Goal: Information Seeking & Learning: Understand process/instructions

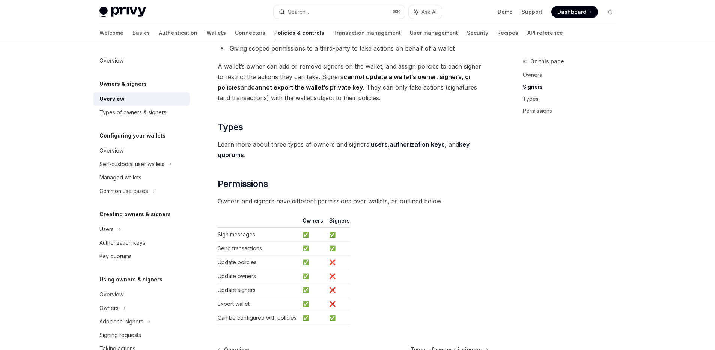
click at [430, 149] on span "Learn more about three types of owners and signers: users , authorization keys …" at bounding box center [353, 149] width 270 height 21
click at [429, 148] on link "authorization keys" at bounding box center [416, 145] width 55 height 8
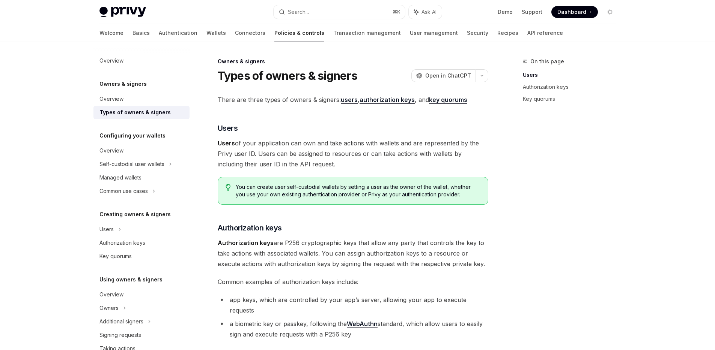
click at [454, 100] on strong "key quorums" at bounding box center [448, 100] width 38 height 8
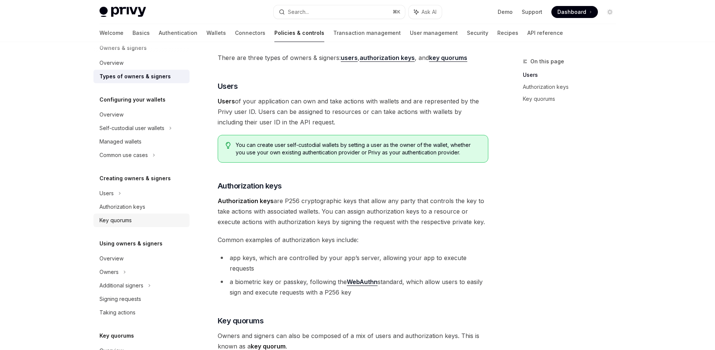
scroll to position [42, 0]
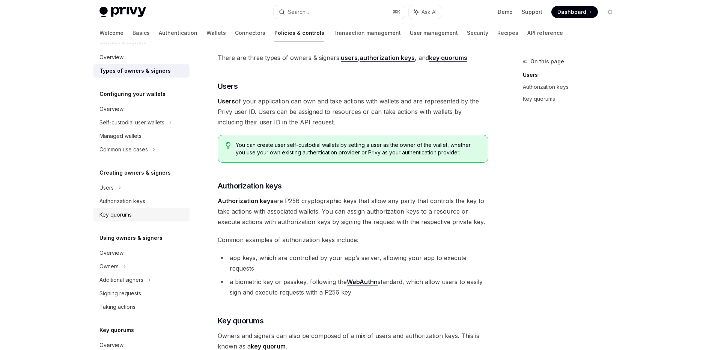
click at [108, 217] on div "Key quorums" at bounding box center [115, 214] width 32 height 9
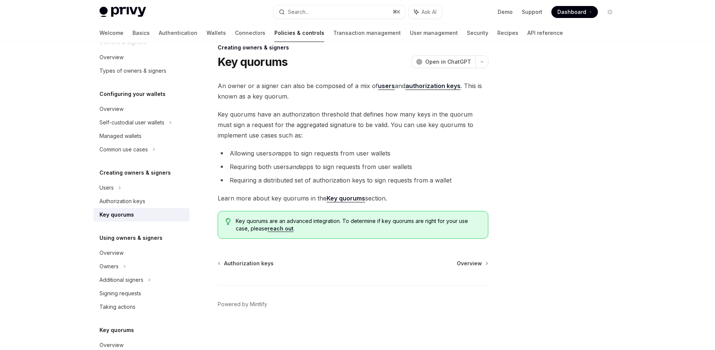
click at [345, 199] on strong "Key quorums" at bounding box center [345, 199] width 39 height 8
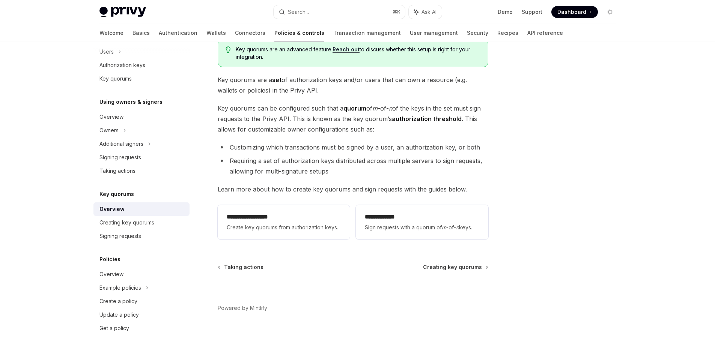
scroll to position [59, 0]
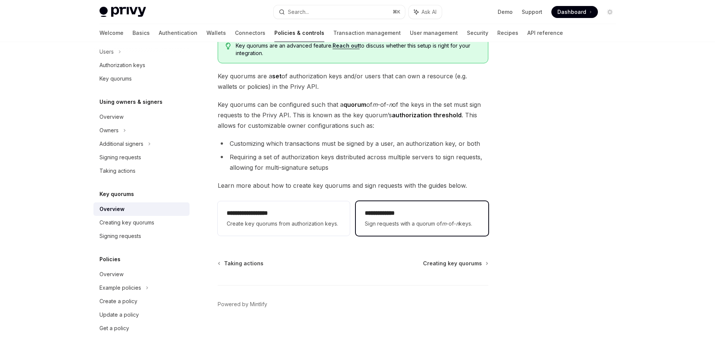
click at [406, 219] on div "**********" at bounding box center [422, 219] width 114 height 20
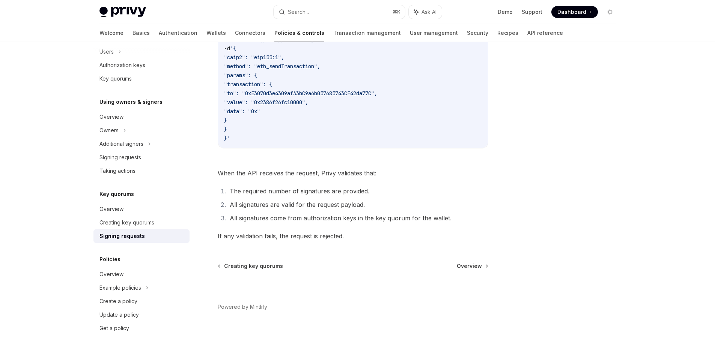
scroll to position [264, 0]
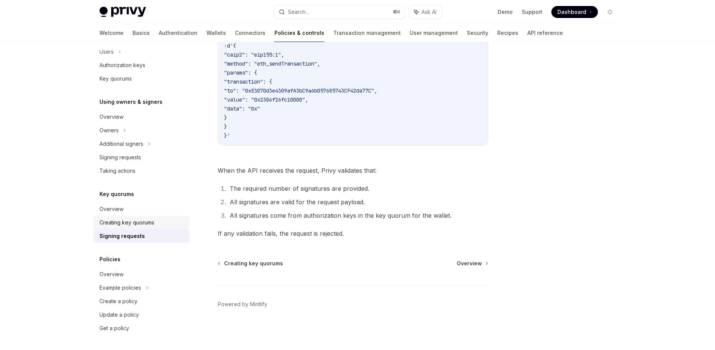
click at [145, 222] on div "Creating key quorums" at bounding box center [126, 222] width 55 height 9
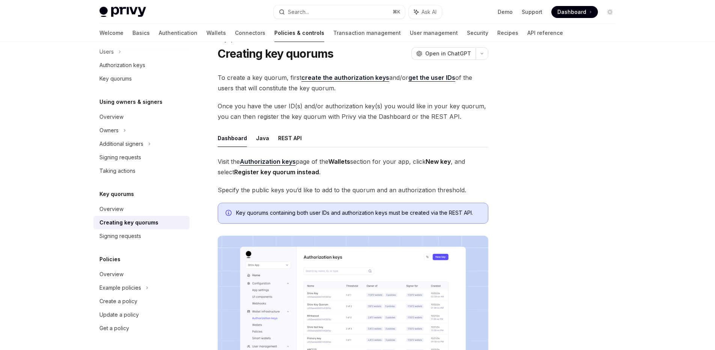
scroll to position [7, 0]
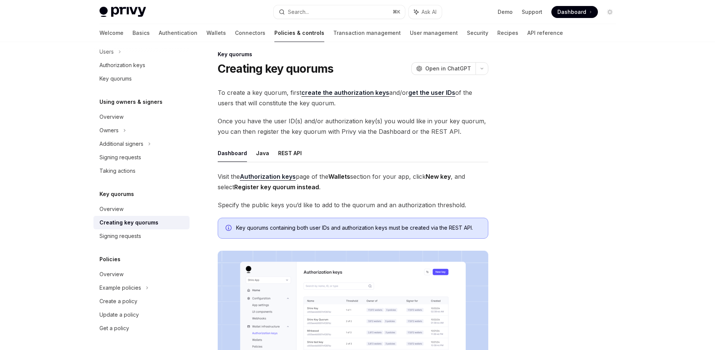
click at [337, 95] on link "create the authorization keys" at bounding box center [345, 93] width 88 height 8
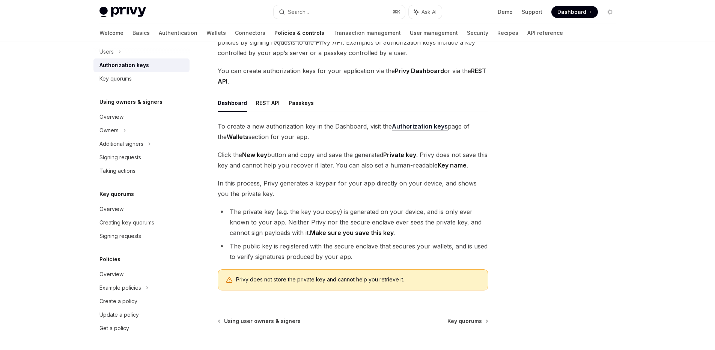
scroll to position [72, 0]
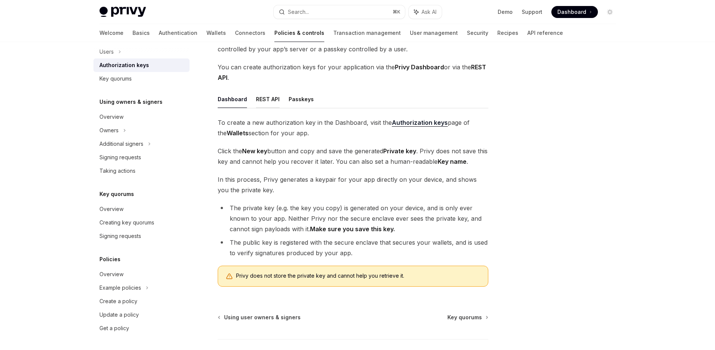
click at [269, 103] on button "REST API" at bounding box center [268, 99] width 24 height 18
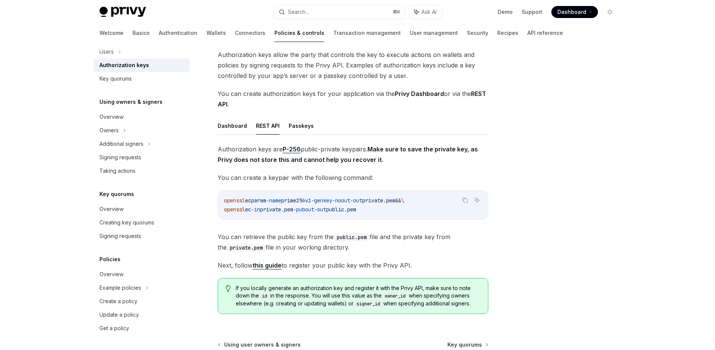
scroll to position [44, 0]
click at [240, 129] on button "Dashboard" at bounding box center [232, 127] width 29 height 18
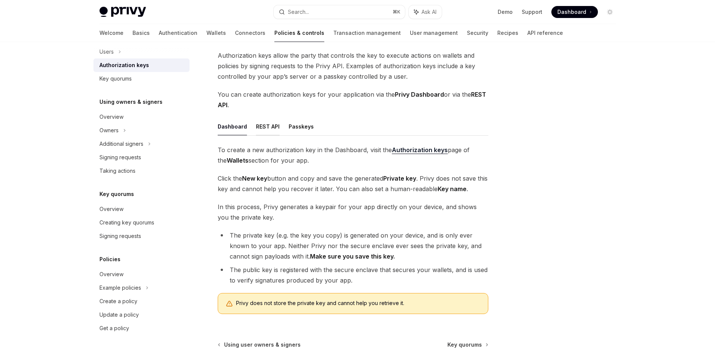
click at [267, 130] on button "REST API" at bounding box center [268, 127] width 24 height 18
type textarea "*"
